Goal: Navigation & Orientation: Find specific page/section

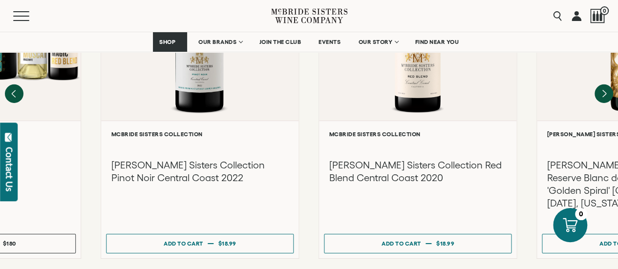
scroll to position [1515, 0]
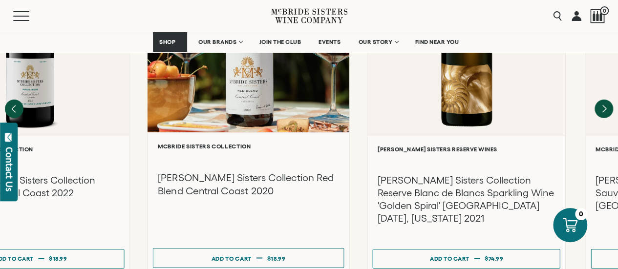
click at [262, 174] on div "**********" at bounding box center [248, 202] width 201 height 141
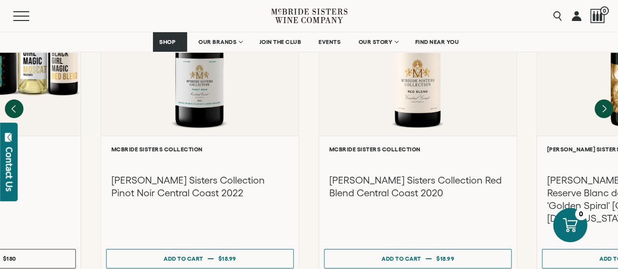
click at [505, 168] on div "**********" at bounding box center [309, 100] width 618 height 348
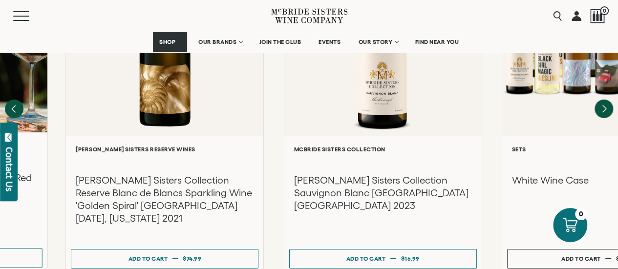
click at [0, 164] on body "Skip to content Close SHOP Sets Reds Whites Rosé Sparkling All Wines EVENTS" at bounding box center [309, 70] width 618 height 3173
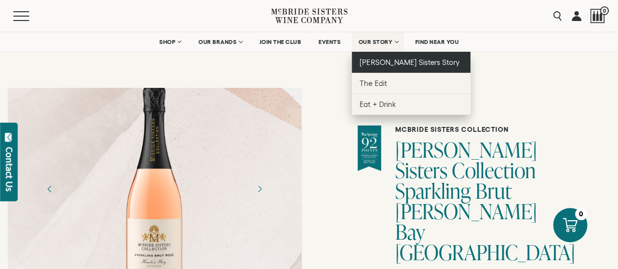
click at [377, 62] on span "[PERSON_NAME] Sisters Story" at bounding box center [410, 62] width 100 height 8
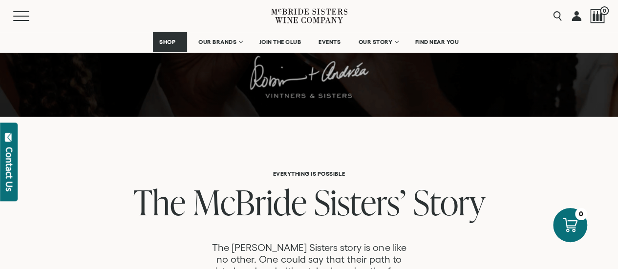
scroll to position [440, 0]
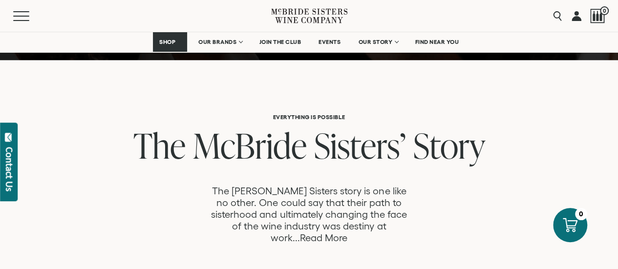
click at [348, 233] on link "Read More" at bounding box center [323, 238] width 47 height 11
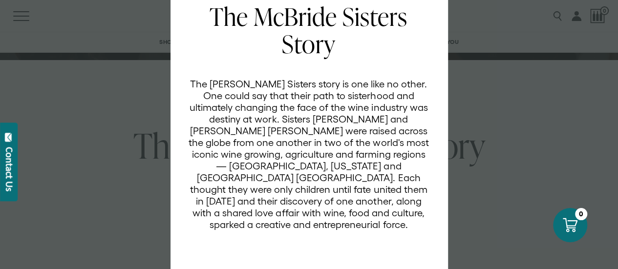
scroll to position [0, 0]
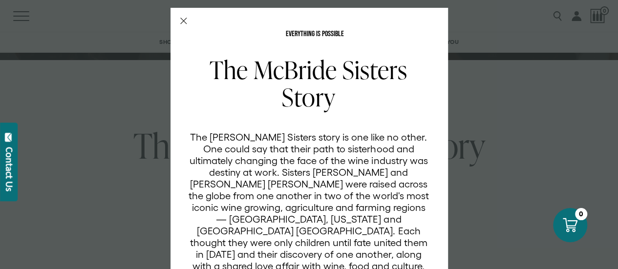
click at [180, 19] on icon "Close Modal" at bounding box center [183, 21] width 7 height 7
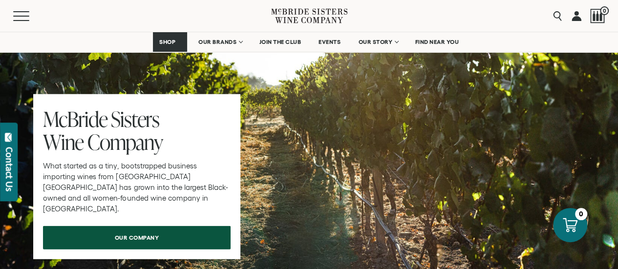
scroll to position [3079, 0]
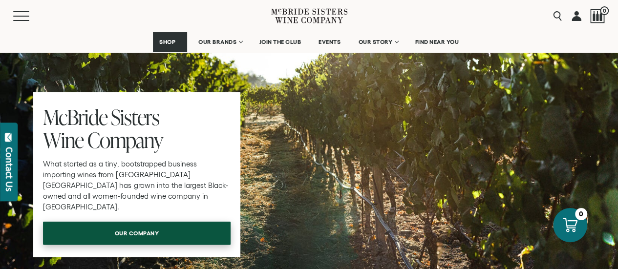
click at [122, 224] on span "our company" at bounding box center [137, 233] width 79 height 19
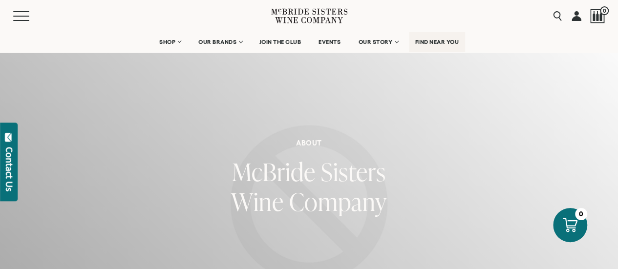
click at [429, 42] on span "FIND NEAR YOU" at bounding box center [437, 42] width 44 height 7
